Goal: Find specific page/section: Find specific page/section

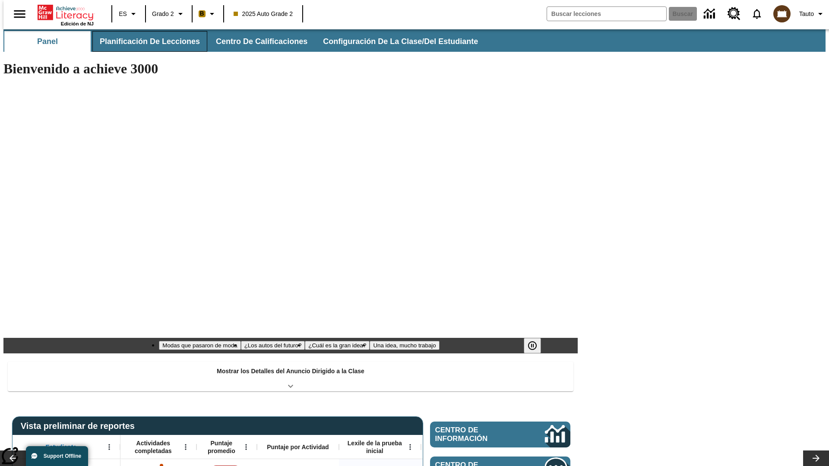
click at [145, 41] on span "Planificación de lecciones" at bounding box center [150, 42] width 100 height 10
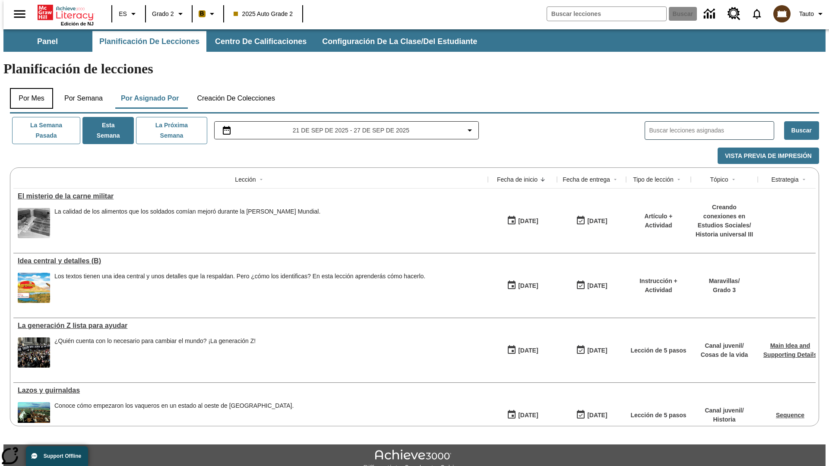
click at [28, 88] on button "Por mes" at bounding box center [31, 98] width 43 height 21
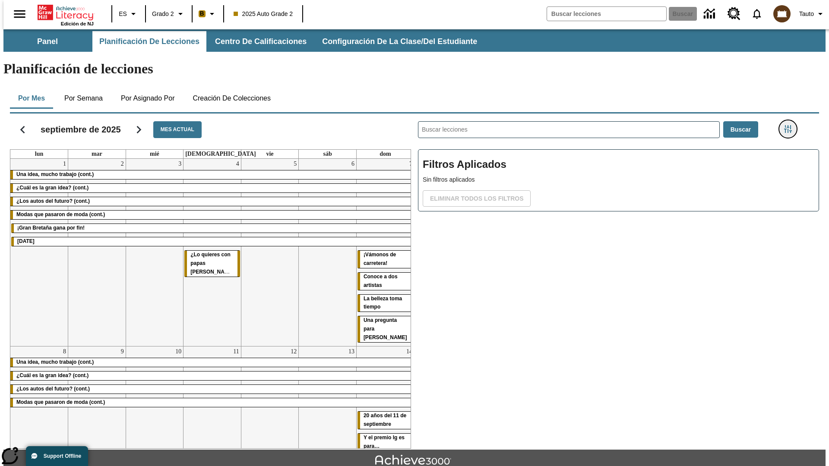
click at [790, 125] on icon "Menú lateral de filtros" at bounding box center [788, 129] width 8 height 8
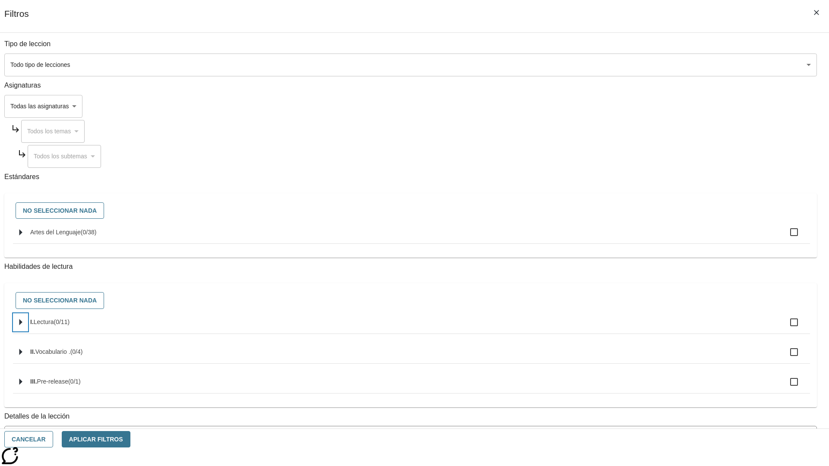
click at [22, 326] on icon "Seleccione habilidades" at bounding box center [20, 322] width 3 height 6
click at [53, 439] on button "Cancelar" at bounding box center [28, 439] width 49 height 17
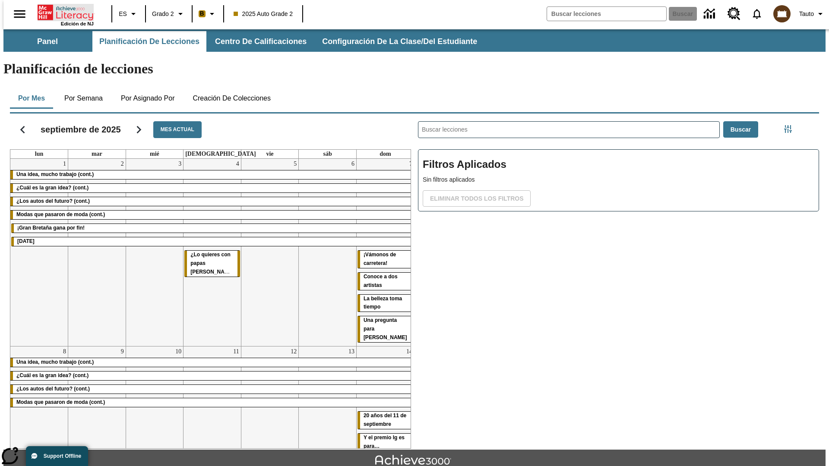
click at [62, 12] on icon "Portada" at bounding box center [66, 12] width 57 height 17
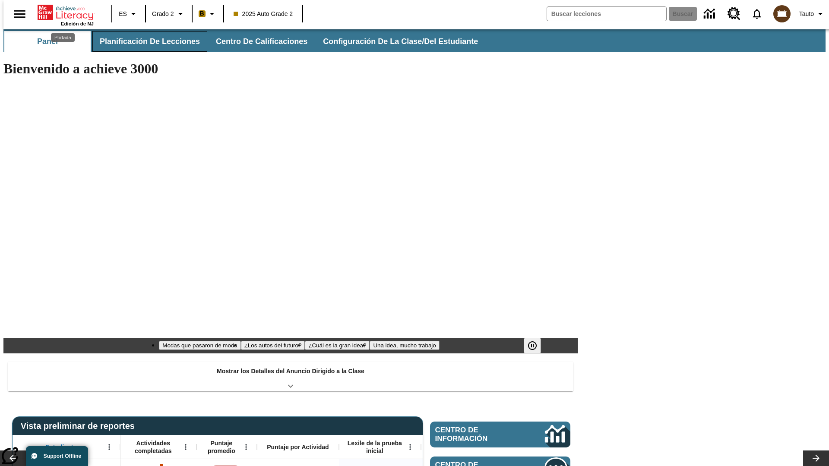
click at [145, 41] on span "Planificación de lecciones" at bounding box center [150, 42] width 100 height 10
